Goal: Book appointment/travel/reservation

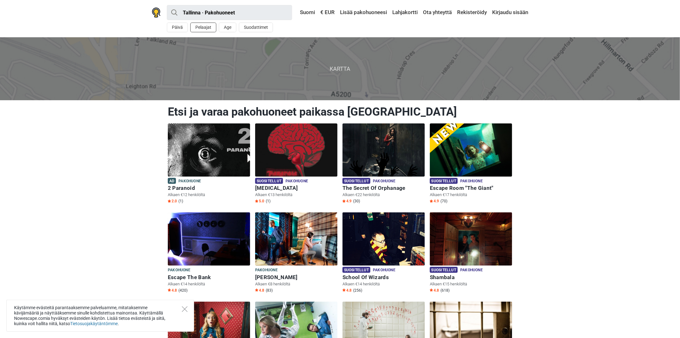
click at [212, 27] on button "Pelaajat" at bounding box center [203, 28] width 26 height 10
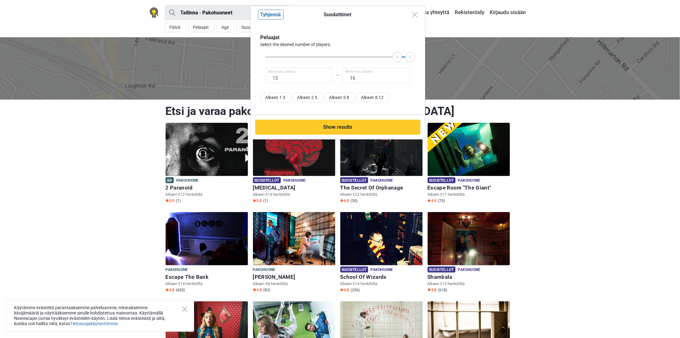
type input "16"
drag, startPoint x: 267, startPoint y: 55, endPoint x: 419, endPoint y: 57, distance: 151.9
click at [419, 57] on div "Pelaajat Select the desired number of players: 16 Minimum players: 16 Maximum p…" at bounding box center [338, 68] width 175 height 91
click at [359, 124] on button "Show results" at bounding box center [337, 127] width 165 height 15
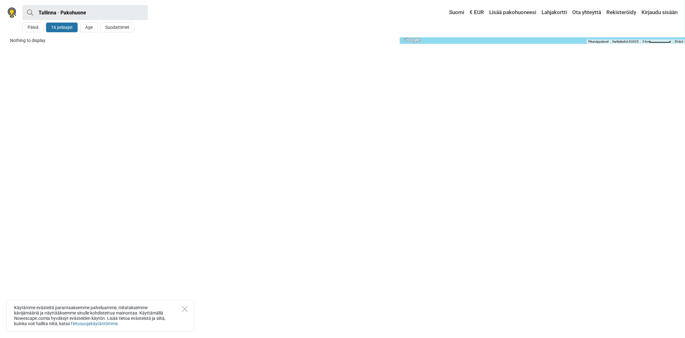
click at [58, 26] on button "16 pelaajat" at bounding box center [62, 28] width 32 height 10
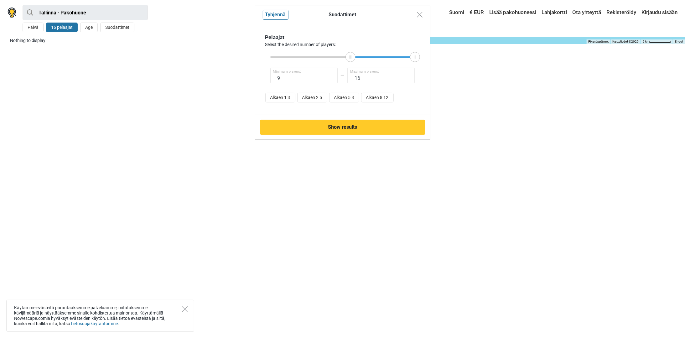
type input "8"
drag, startPoint x: 413, startPoint y: 59, endPoint x: 339, endPoint y: 60, distance: 74.2
click at [339, 58] on div at bounding box center [342, 56] width 145 height 1
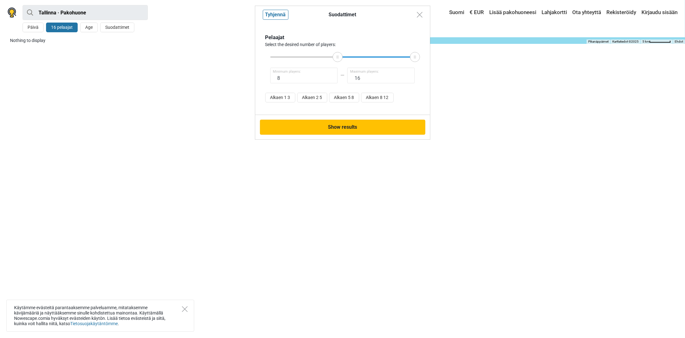
click at [330, 127] on button "Show results" at bounding box center [342, 127] width 165 height 15
